Goal: Task Accomplishment & Management: Complete application form

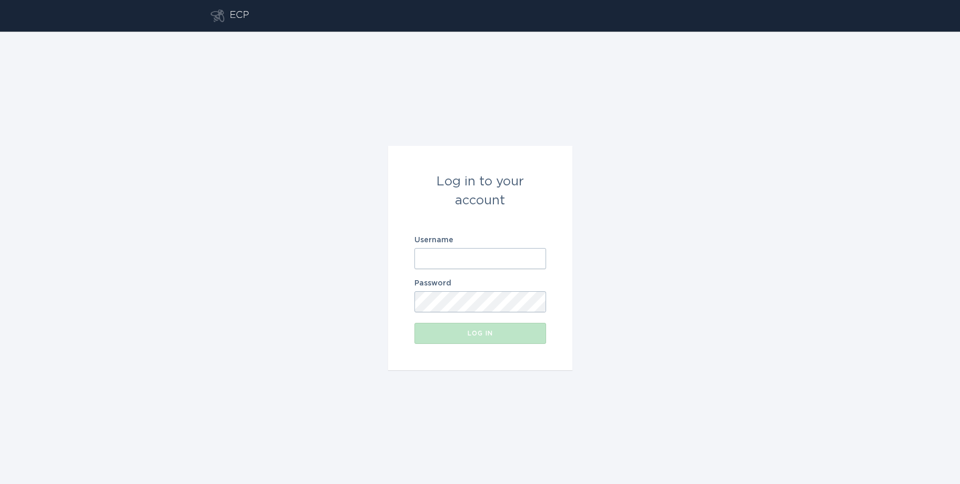
type input "[EMAIL_ADDRESS][DOMAIN_NAME]"
click at [502, 332] on div "Log in" at bounding box center [480, 333] width 121 height 6
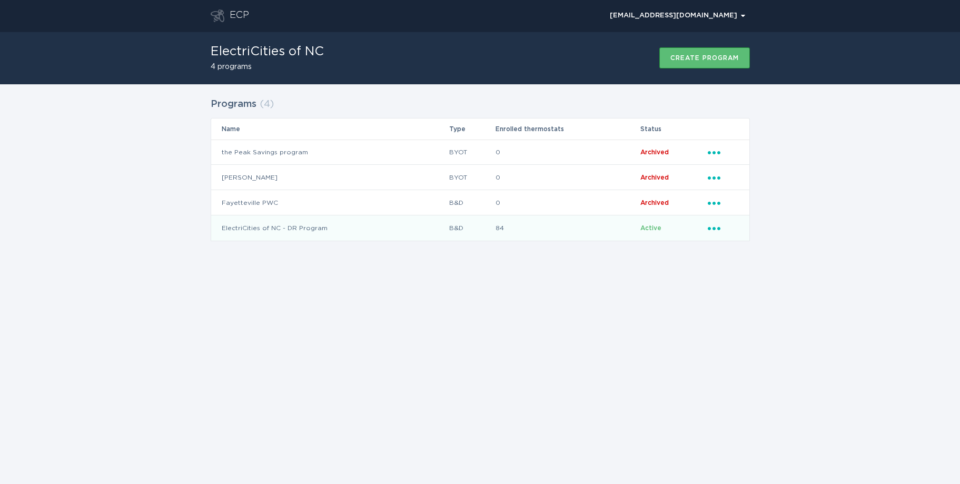
click at [306, 232] on td "ElectriCities of NC - DR Program" at bounding box center [329, 227] width 237 height 25
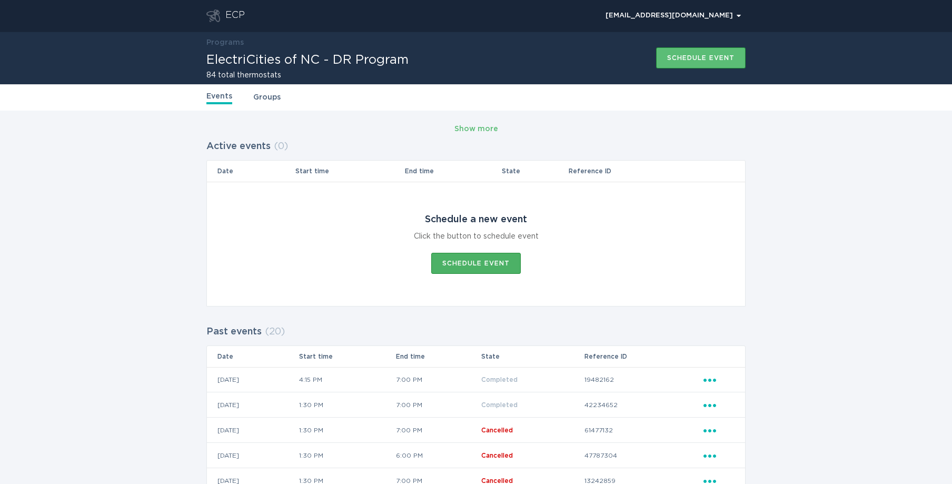
click at [453, 262] on div "Schedule event" at bounding box center [475, 263] width 67 height 6
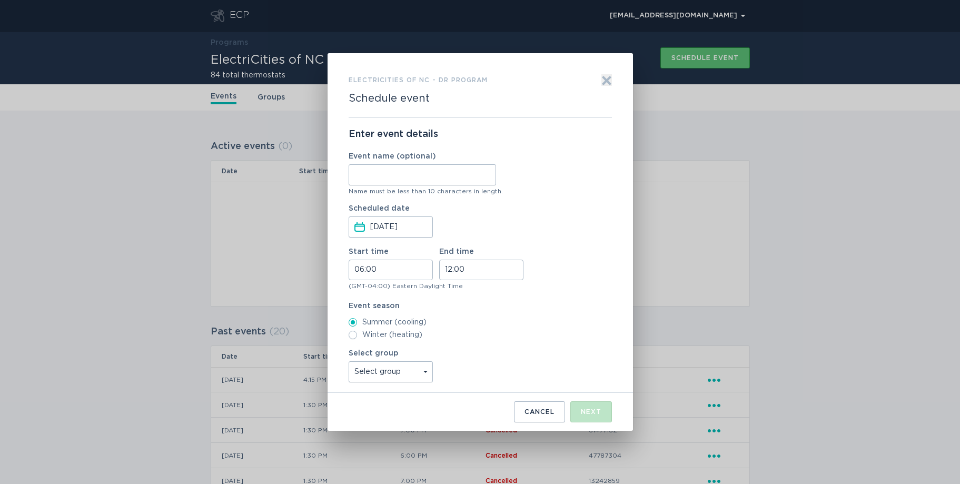
click at [411, 228] on input "[DATE]" at bounding box center [400, 227] width 61 height 20
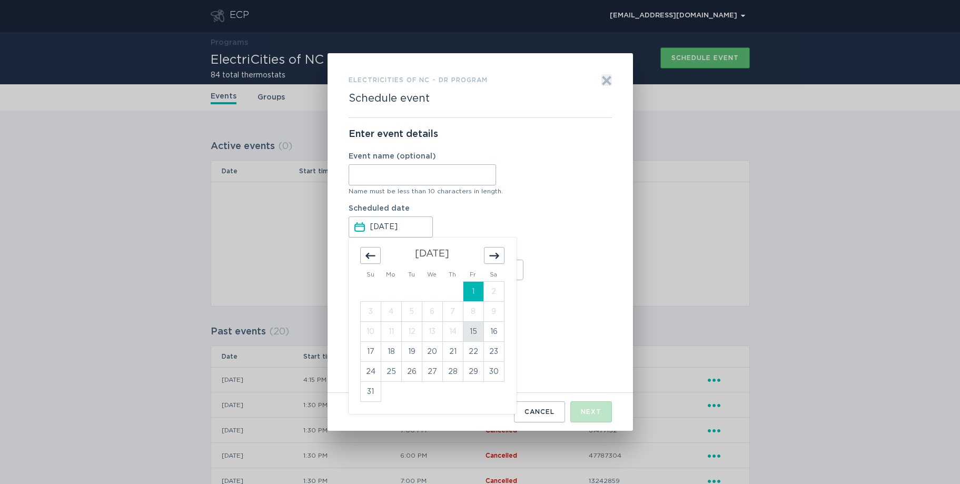
click at [469, 328] on td "15" at bounding box center [473, 332] width 21 height 20
type input "[DATE]"
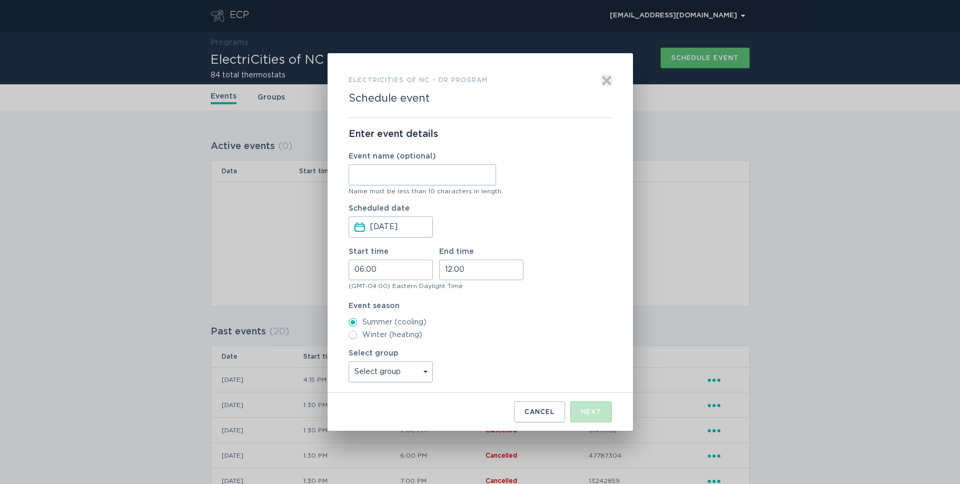
click at [398, 274] on input "06:00" at bounding box center [390, 270] width 84 height 21
click at [363, 335] on li "15" at bounding box center [363, 334] width 29 height 13
type input "15:00"
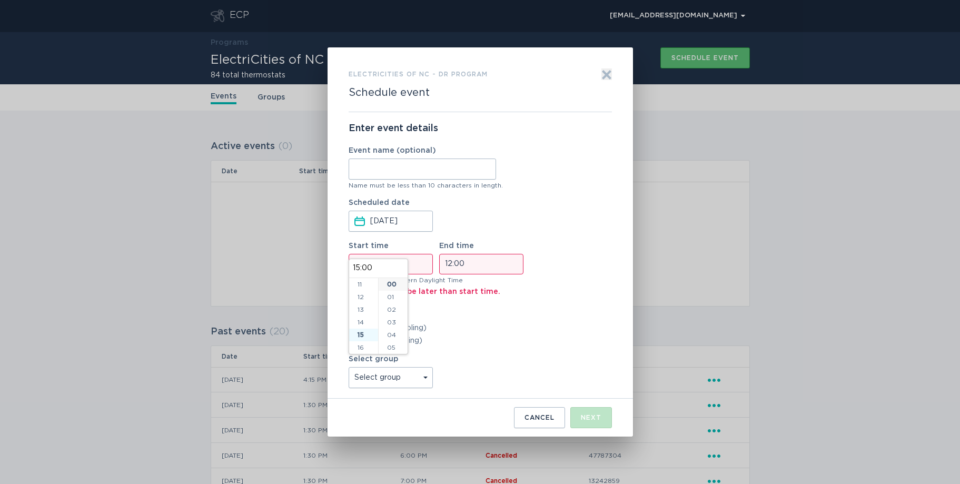
scroll to position [190, 0]
click at [472, 270] on input "12:00" at bounding box center [481, 264] width 84 height 21
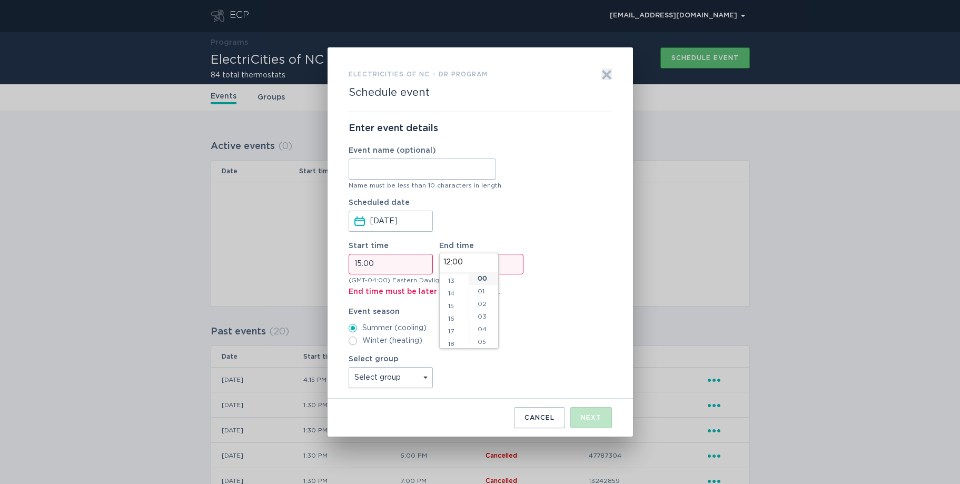
scroll to position [173, 0]
click at [455, 336] on li "18" at bounding box center [454, 333] width 29 height 13
type input "18:00"
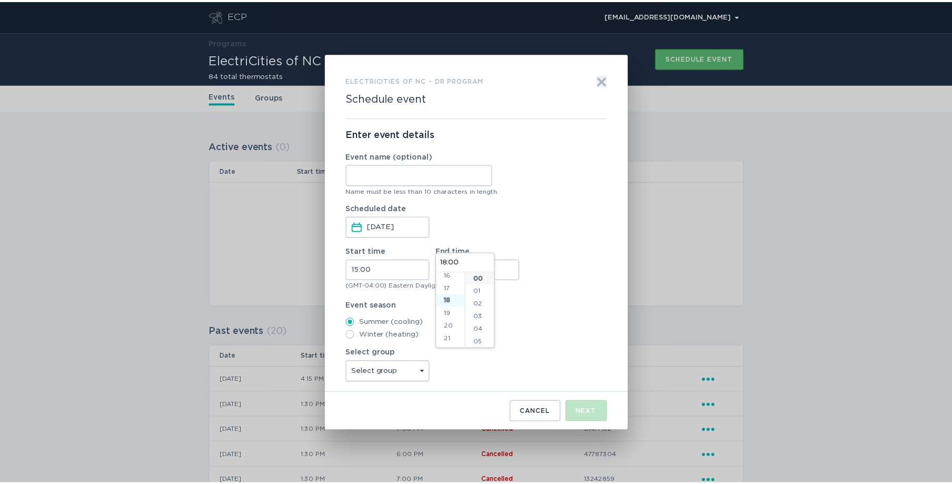
scroll to position [227, 0]
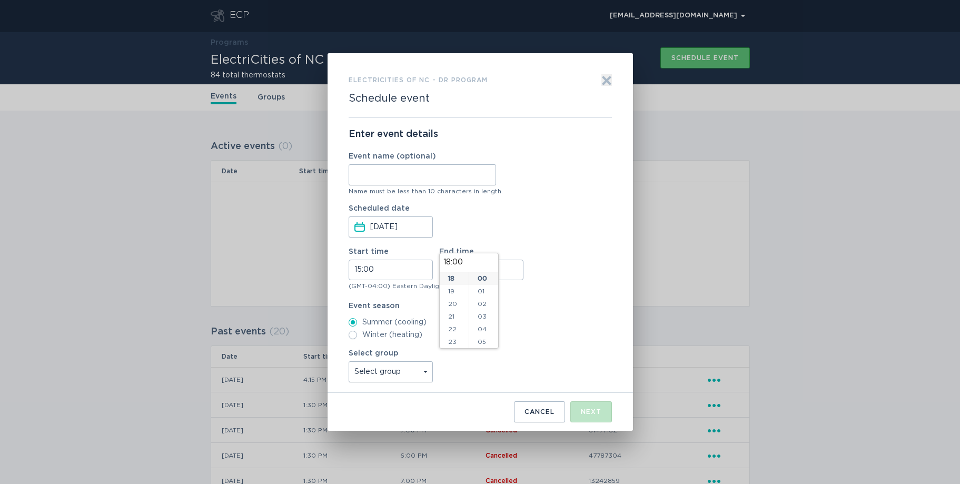
click at [552, 324] on label "Summer (cooling)" at bounding box center [479, 322] width 263 height 8
click at [357, 324] on input "Summer (cooling)" at bounding box center [352, 322] width 8 height 8
click at [424, 373] on select "Select group [GEOGRAPHIC_DATA] [GEOGRAPHIC_DATA] [GEOGRAPHIC_DATA] [GEOGRAPHIC_…" at bounding box center [390, 371] width 84 height 21
select select "3d4c1376336f48678d79bb793ec6c5f7"
click at [348, 361] on select "Select group [GEOGRAPHIC_DATA] [GEOGRAPHIC_DATA] [GEOGRAPHIC_DATA] [GEOGRAPHIC_…" at bounding box center [390, 371] width 84 height 21
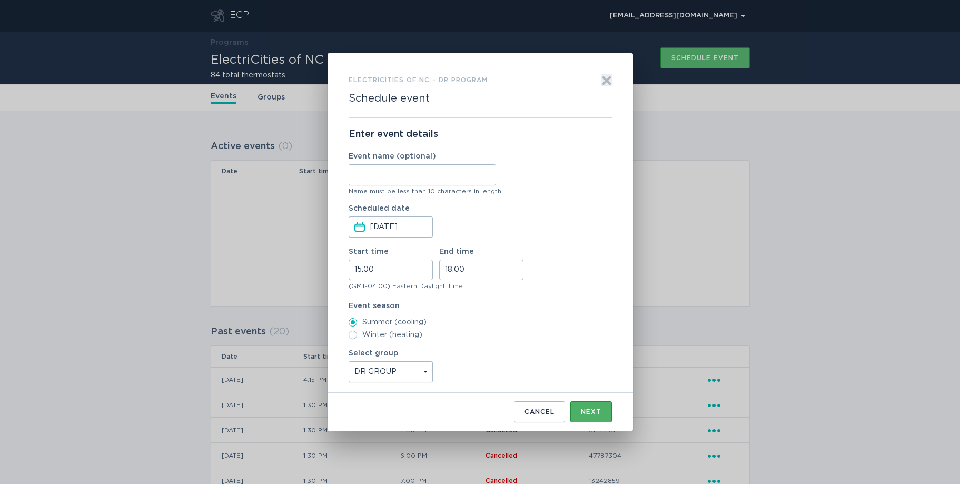
click at [582, 410] on div "Next" at bounding box center [591, 411] width 21 height 6
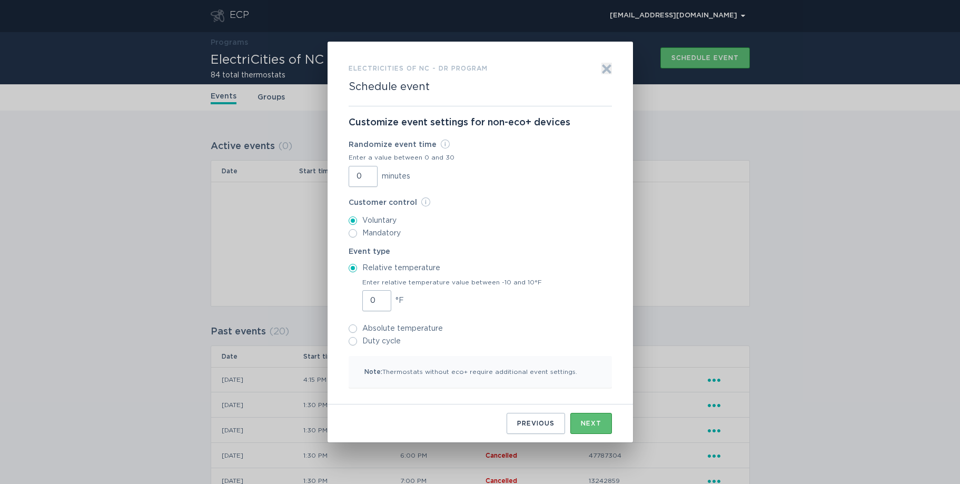
click at [352, 344] on input "Duty cycle" at bounding box center [352, 341] width 8 height 8
radio input "true"
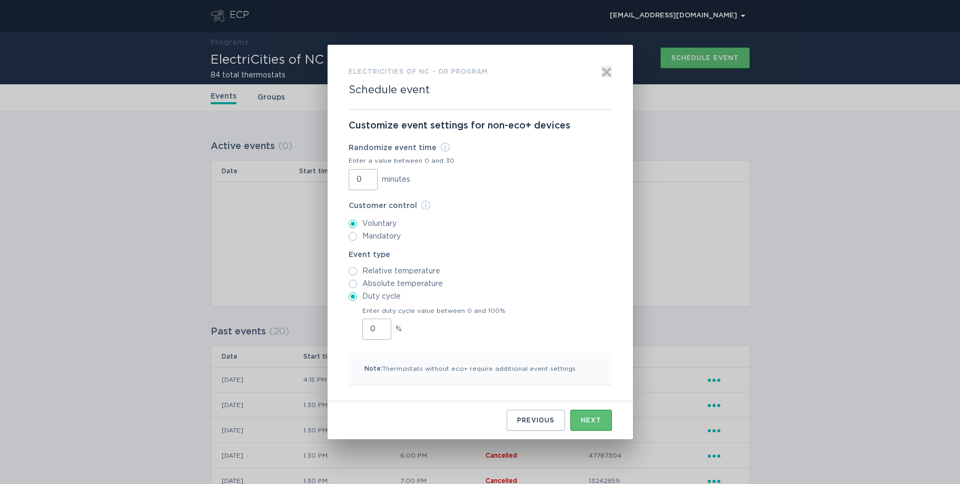
click at [373, 334] on input "0" at bounding box center [376, 328] width 29 height 21
click at [381, 325] on input "1" at bounding box center [376, 328] width 29 height 21
click at [381, 325] on input "2" at bounding box center [376, 328] width 29 height 21
click at [381, 325] on input "3" at bounding box center [376, 328] width 29 height 21
click at [381, 325] on input "4" at bounding box center [376, 328] width 29 height 21
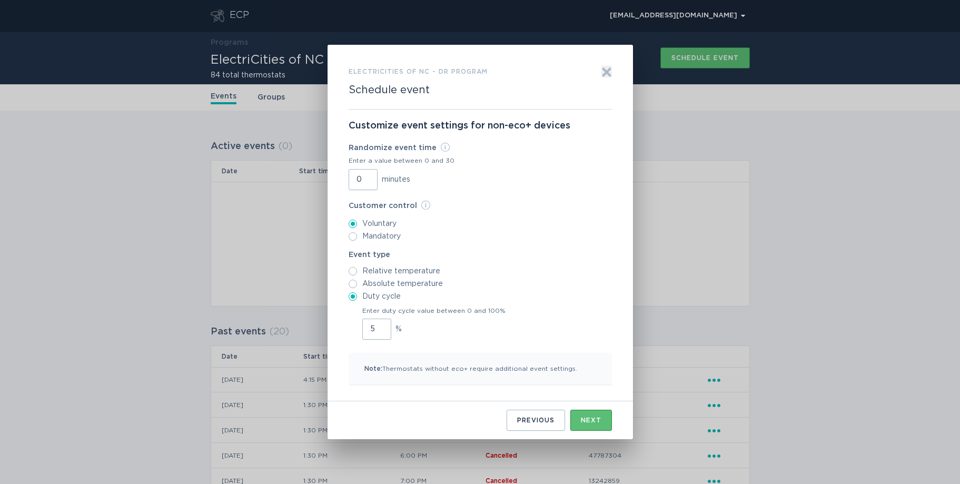
click at [381, 325] on input "5" at bounding box center [376, 328] width 29 height 21
click at [381, 325] on input "6" at bounding box center [376, 328] width 29 height 21
click at [381, 325] on input "7" at bounding box center [376, 328] width 29 height 21
click at [381, 325] on input "8" at bounding box center [376, 328] width 29 height 21
click at [381, 325] on input "9" at bounding box center [376, 328] width 29 height 21
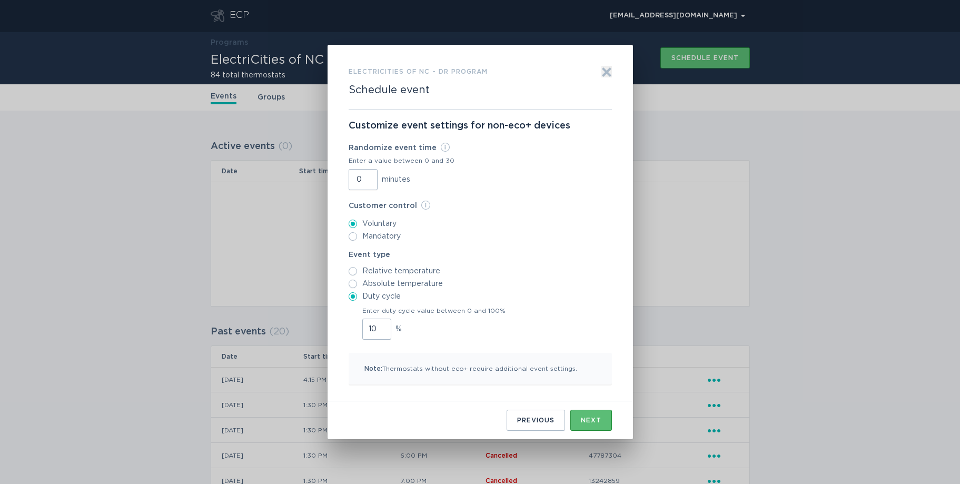
click at [381, 325] on input "10" at bounding box center [376, 328] width 29 height 21
click at [381, 325] on input "11" at bounding box center [376, 328] width 29 height 21
click at [381, 325] on input "12" at bounding box center [376, 328] width 29 height 21
click at [381, 325] on input "13" at bounding box center [376, 328] width 29 height 21
click at [381, 325] on input "14" at bounding box center [376, 328] width 29 height 21
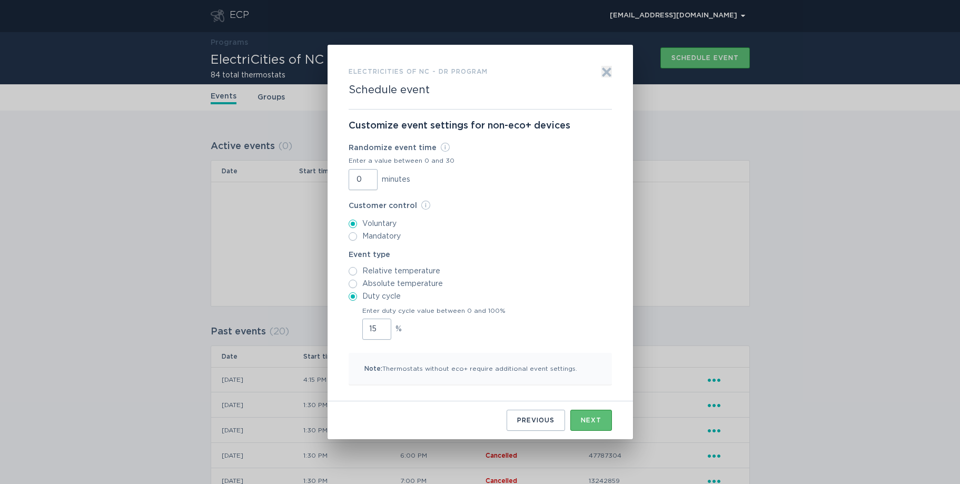
click at [381, 325] on input "15" at bounding box center [376, 328] width 29 height 21
click at [381, 325] on input "16" at bounding box center [376, 328] width 29 height 21
click at [381, 325] on input "17" at bounding box center [376, 328] width 29 height 21
click at [381, 325] on input "18" at bounding box center [376, 328] width 29 height 21
click at [381, 325] on input "19" at bounding box center [376, 328] width 29 height 21
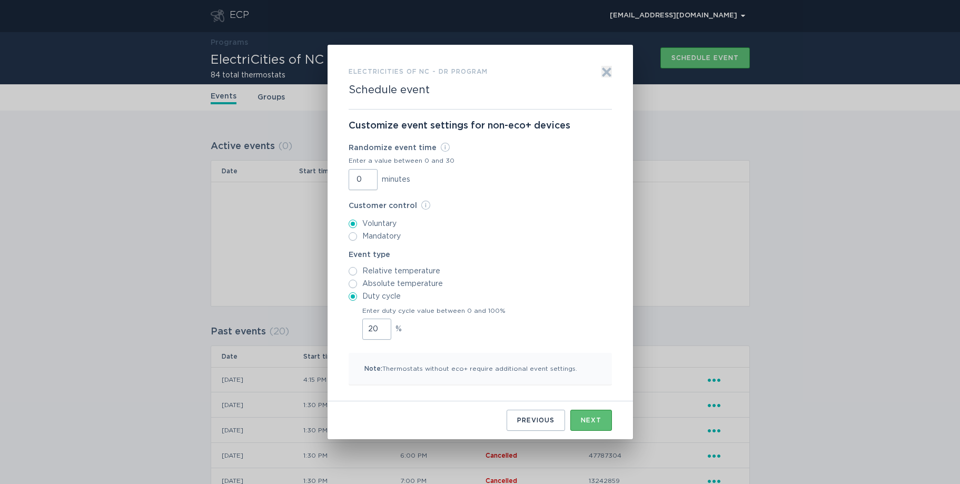
click at [381, 325] on input "20" at bounding box center [376, 328] width 29 height 21
click at [381, 325] on input "21" at bounding box center [376, 328] width 29 height 21
click at [381, 325] on input "22" at bounding box center [376, 328] width 29 height 21
click at [381, 325] on input "23" at bounding box center [376, 328] width 29 height 21
click at [381, 325] on input "24" at bounding box center [376, 328] width 29 height 21
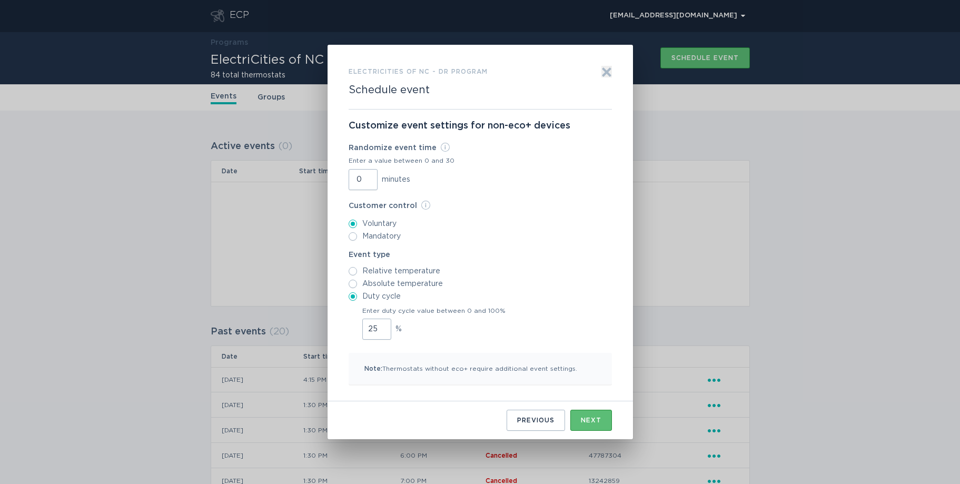
click at [381, 325] on input "25" at bounding box center [376, 328] width 29 height 21
click at [381, 325] on input "26" at bounding box center [376, 328] width 29 height 21
click at [381, 325] on input "27" at bounding box center [376, 328] width 29 height 21
click at [381, 325] on input "28" at bounding box center [376, 328] width 29 height 21
click at [381, 325] on input "29" at bounding box center [376, 328] width 29 height 21
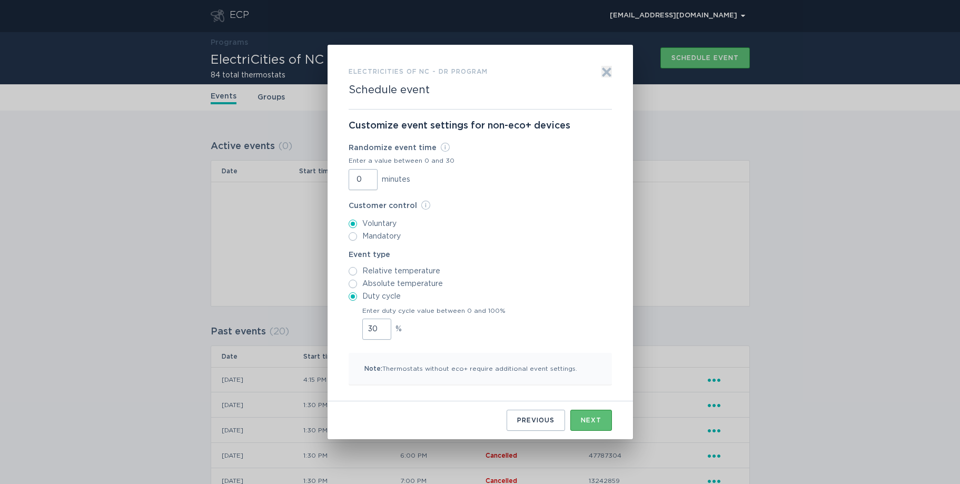
click at [381, 325] on input "30" at bounding box center [376, 328] width 29 height 21
click at [381, 325] on input "31" at bounding box center [376, 328] width 29 height 21
click at [381, 325] on input "32" at bounding box center [376, 328] width 29 height 21
type input "33"
click at [381, 325] on input "33" at bounding box center [376, 328] width 29 height 21
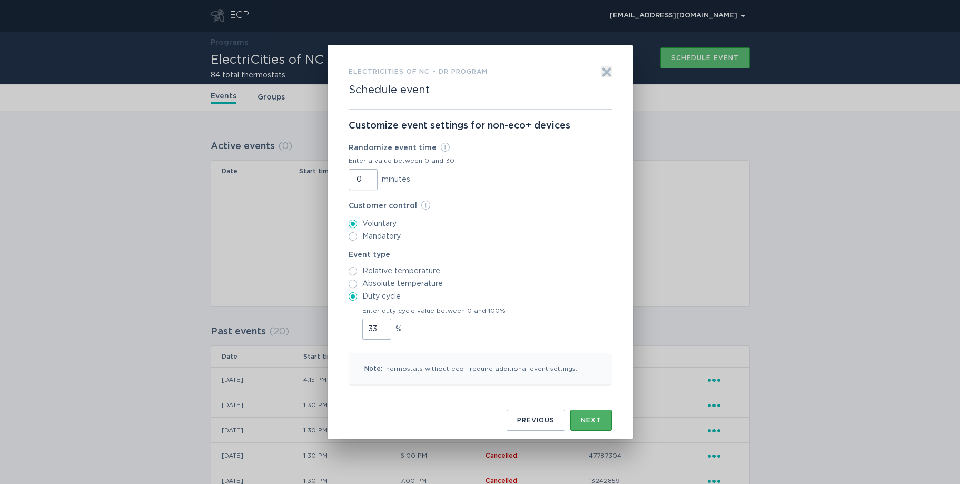
click at [590, 417] on div "Next" at bounding box center [591, 420] width 21 height 6
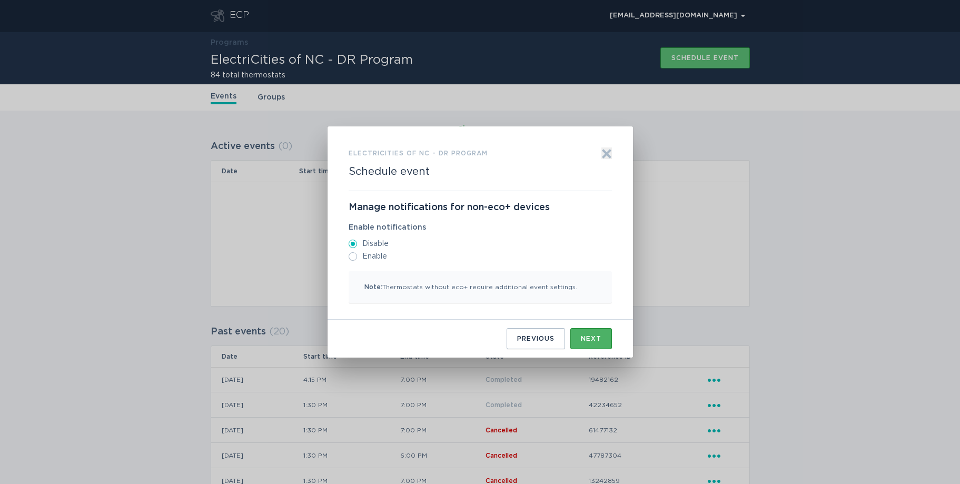
click at [587, 343] on button "Next" at bounding box center [591, 338] width 42 height 21
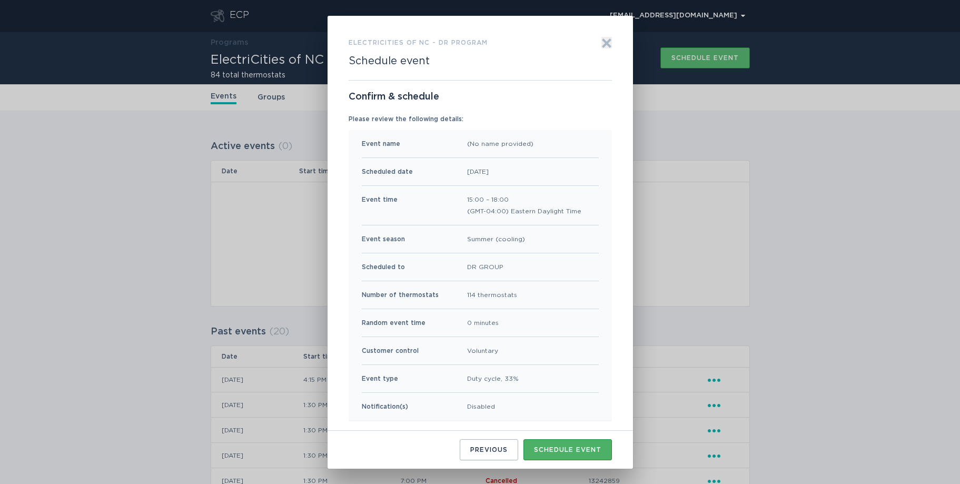
click at [574, 452] on div "Schedule event" at bounding box center [567, 449] width 67 height 6
